Goal: Navigation & Orientation: Understand site structure

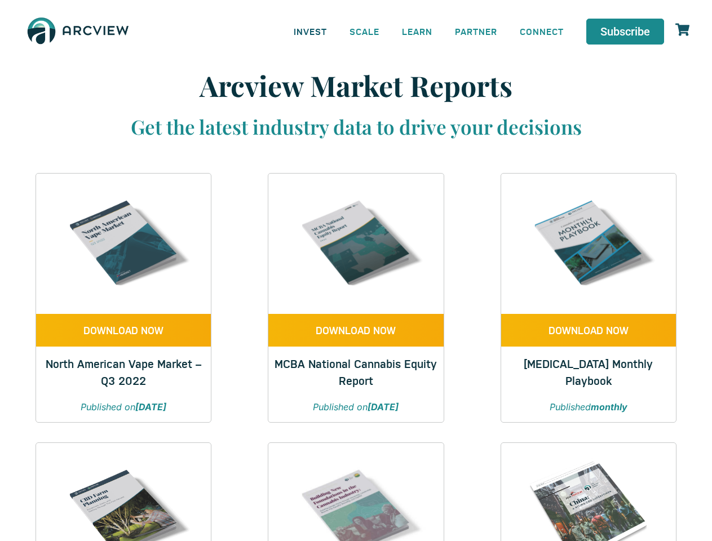
click at [310, 31] on link "INVEST" at bounding box center [310, 31] width 56 height 25
click at [365, 31] on link "SCALE" at bounding box center [364, 31] width 52 height 25
click at [417, 31] on link "LEARN" at bounding box center [417, 31] width 53 height 25
click at [542, 31] on link "CONNECT" at bounding box center [542, 31] width 67 height 25
